Goal: Task Accomplishment & Management: Manage account settings

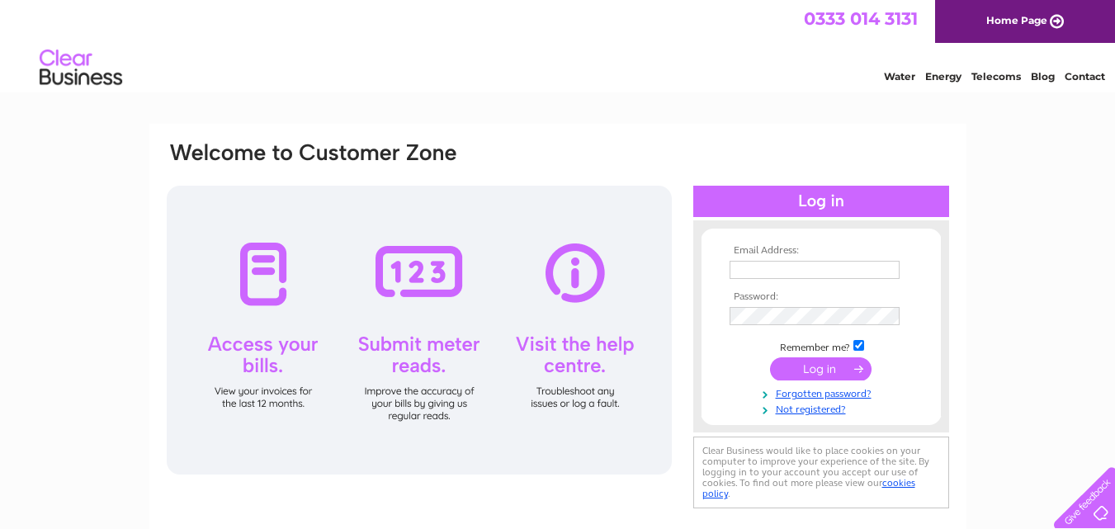
type input "ferrisjferris@aol.com"
click at [807, 367] on input "submit" at bounding box center [821, 368] width 102 height 23
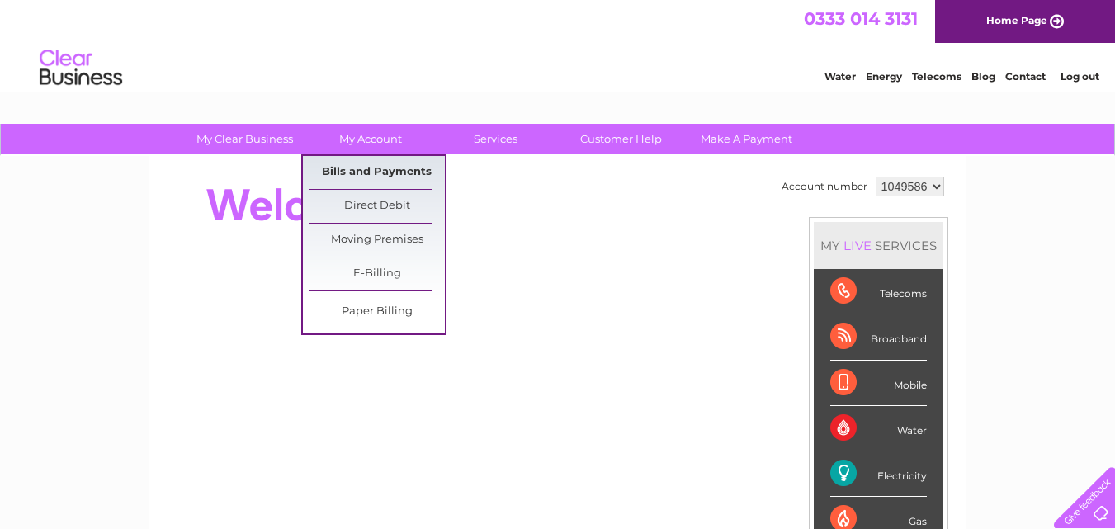
click at [354, 176] on link "Bills and Payments" at bounding box center [377, 172] width 136 height 33
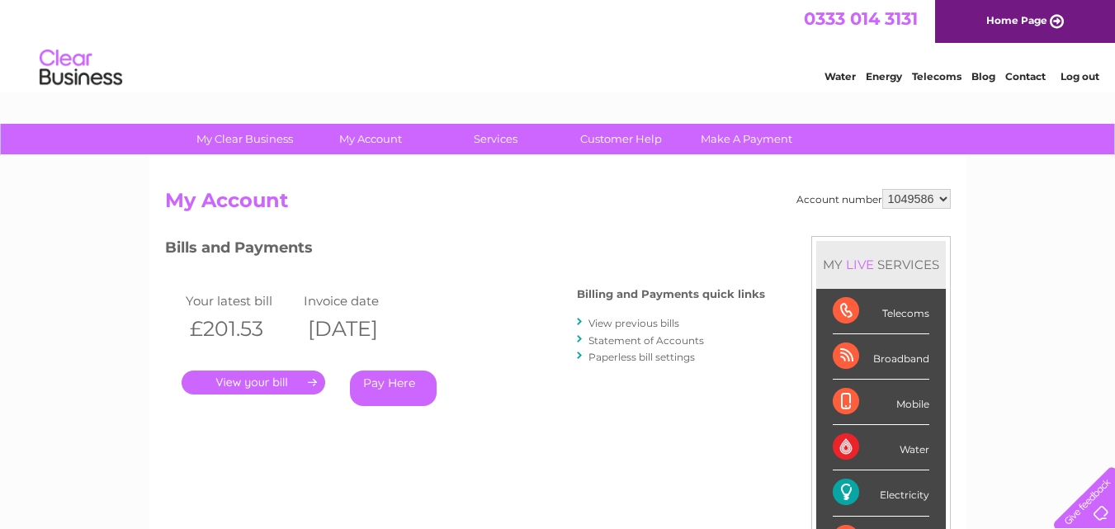
click at [261, 387] on link "." at bounding box center [254, 383] width 144 height 24
